Goal: Task Accomplishment & Management: Use online tool/utility

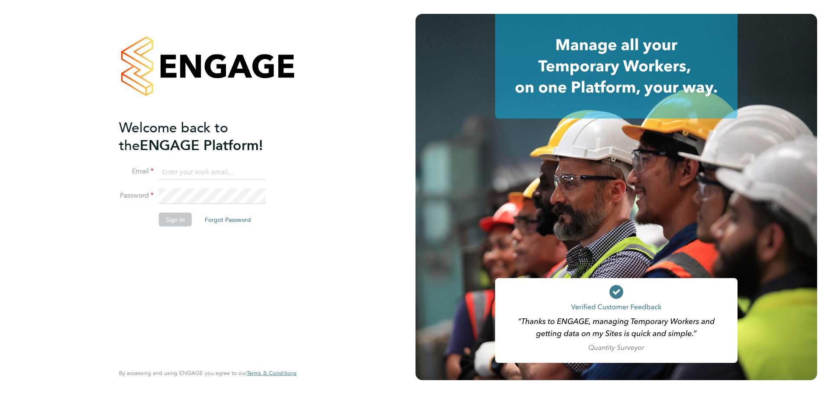
click at [206, 173] on input at bounding box center [212, 172] width 107 height 16
type input "[PERSON_NAME][EMAIL_ADDRESS][PERSON_NAME][DOMAIN_NAME]"
click at [171, 218] on button "Sign In" at bounding box center [175, 219] width 33 height 14
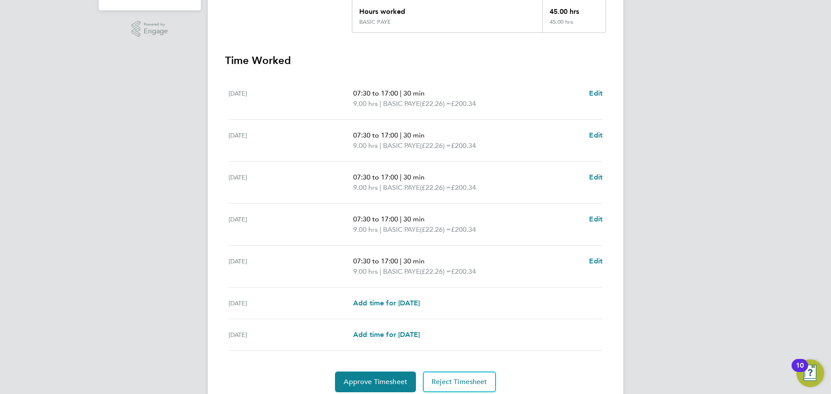
scroll to position [238, 0]
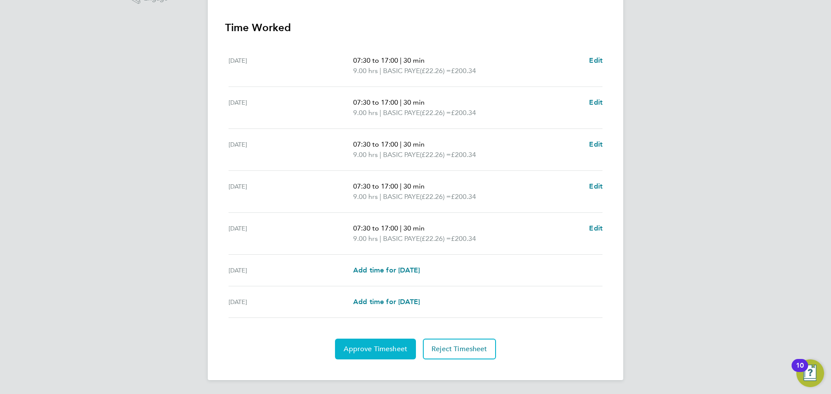
click at [367, 353] on span "Approve Timesheet" at bounding box center [376, 349] width 64 height 9
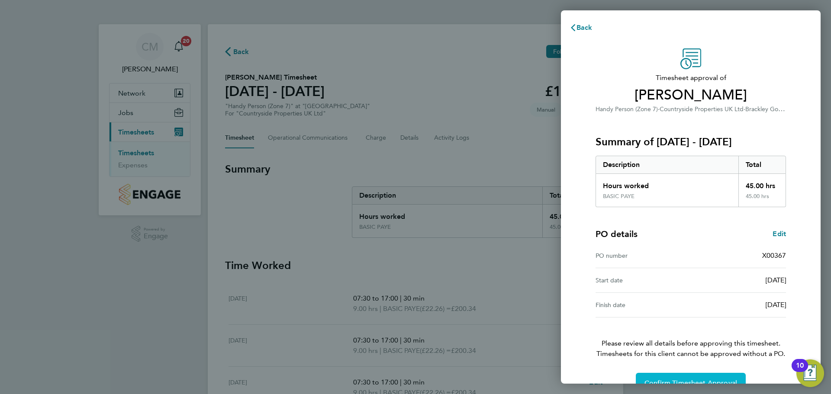
click at [679, 378] on button "Confirm Timesheet Approval" at bounding box center [691, 383] width 110 height 21
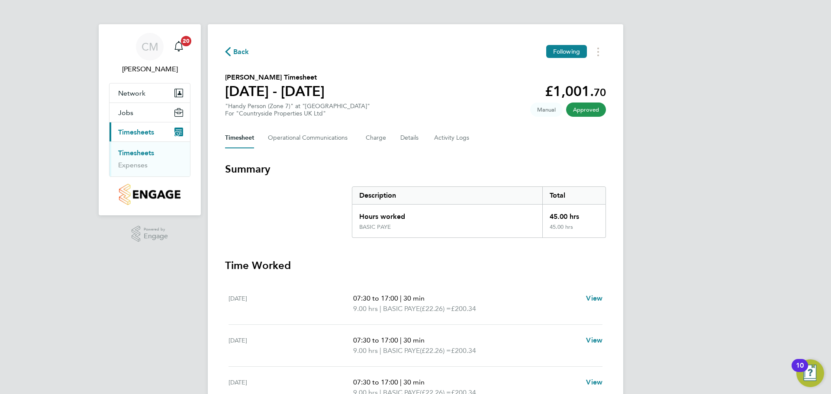
click at [228, 52] on icon "button" at bounding box center [228, 51] width 6 height 9
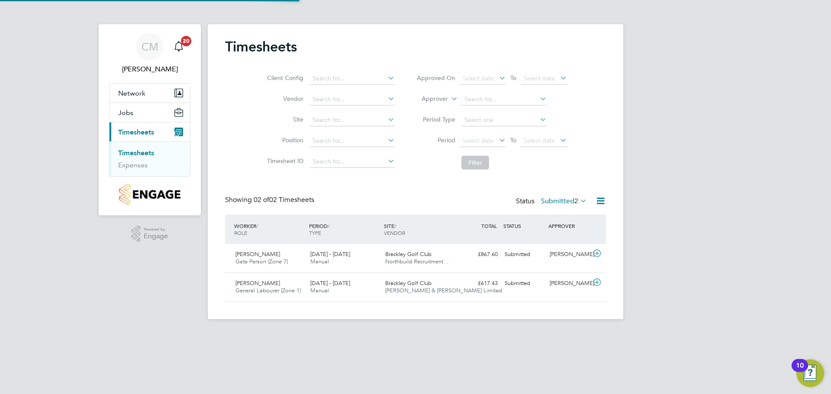
scroll to position [22, 75]
click at [251, 255] on span "[PERSON_NAME]" at bounding box center [257, 254] width 45 height 7
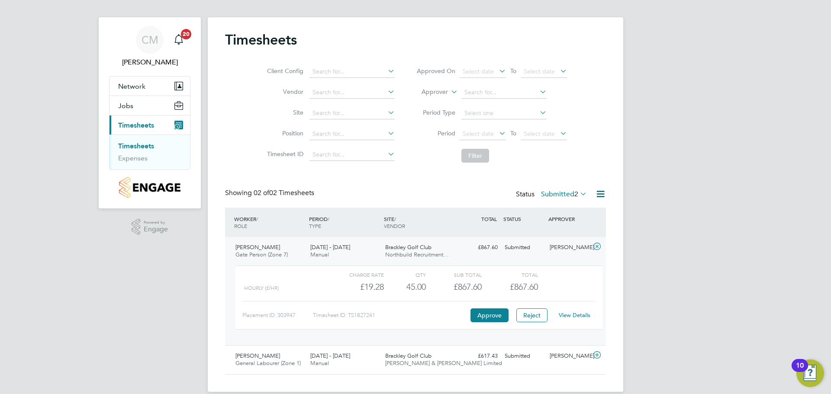
scroll to position [19, 0]
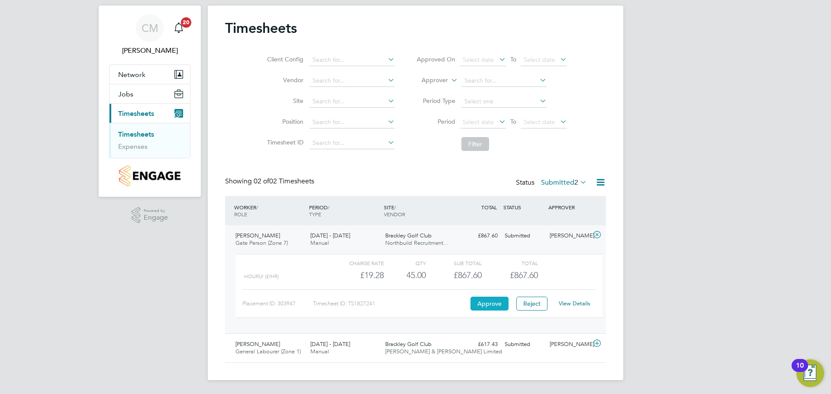
click at [489, 305] on button "Approve" at bounding box center [489, 304] width 38 height 14
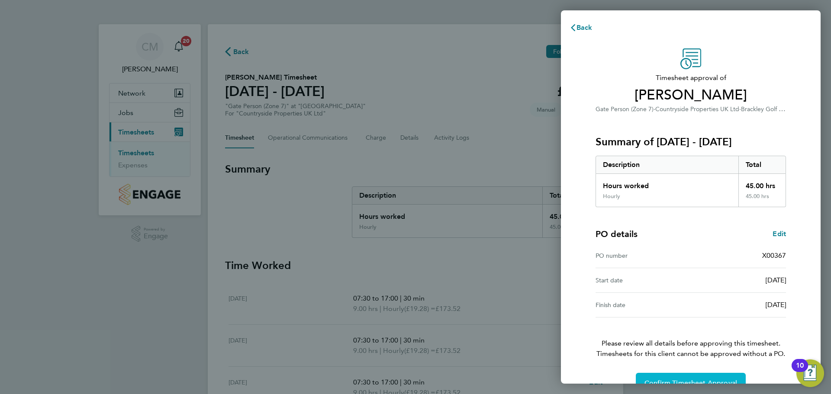
click at [697, 379] on span "Confirm Timesheet Approval" at bounding box center [690, 383] width 93 height 9
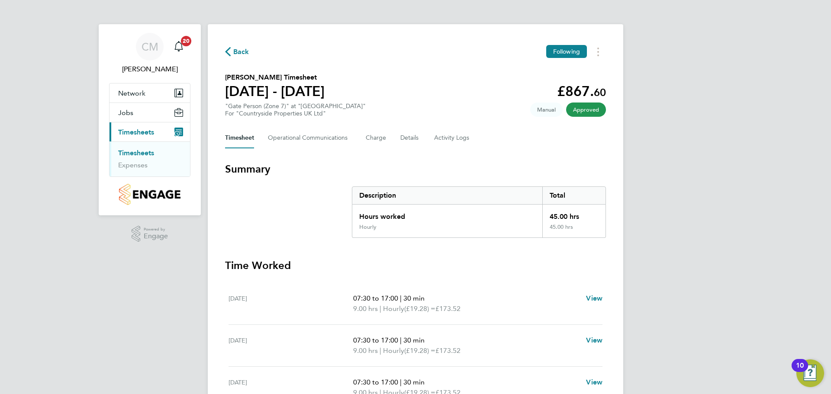
click at [237, 51] on span "Back" at bounding box center [241, 52] width 16 height 10
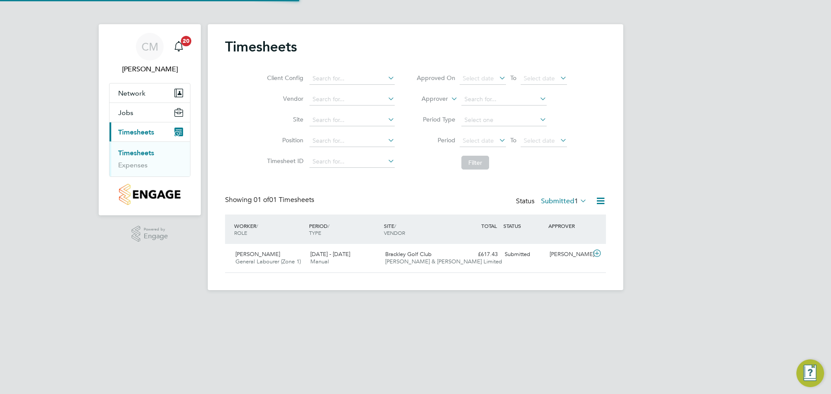
scroll to position [22, 75]
